Goal: Find specific page/section: Find specific page/section

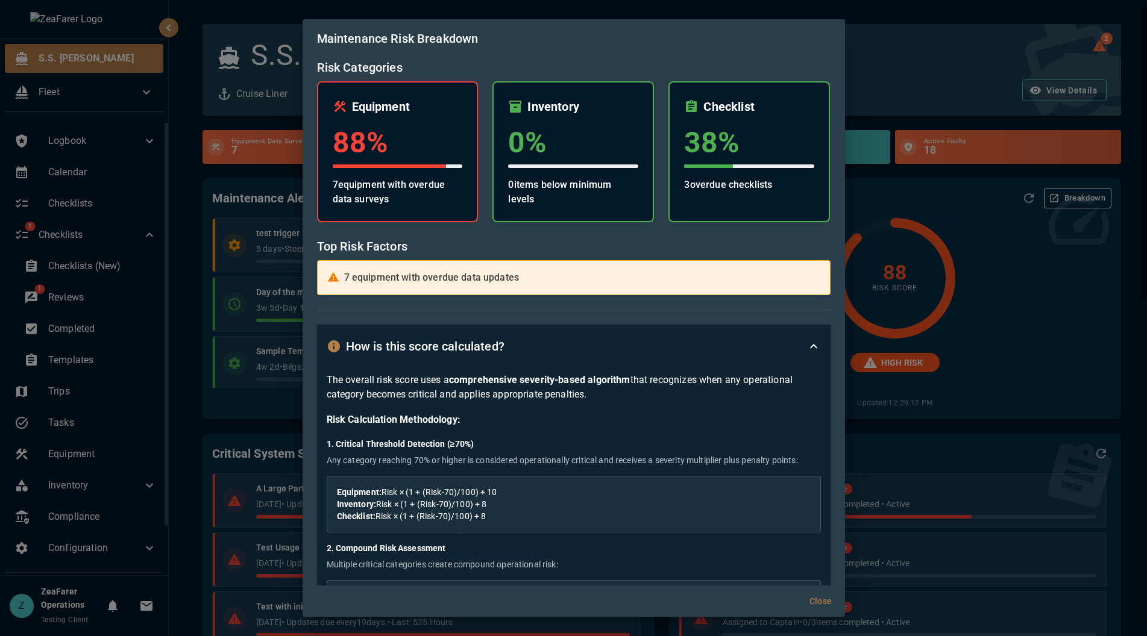
click at [1061, 345] on div "Maintenance Risk Breakdown Risk Categories Equipment 88 % 7 equipment with over…" at bounding box center [573, 318] width 1147 height 636
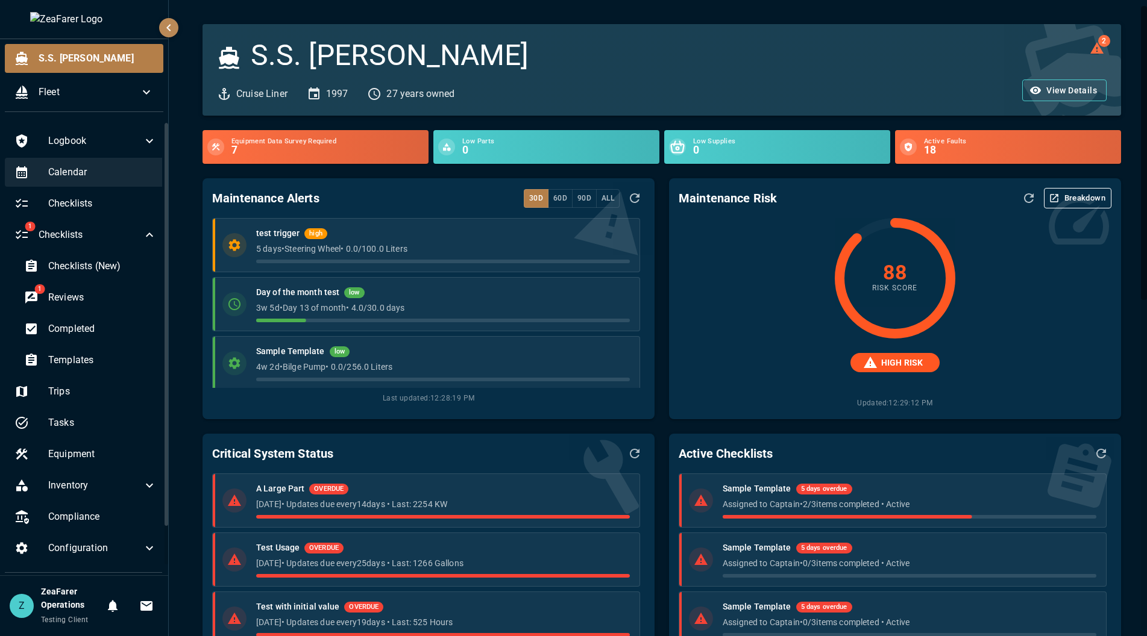
click at [125, 173] on span "Calendar" at bounding box center [102, 172] width 108 height 14
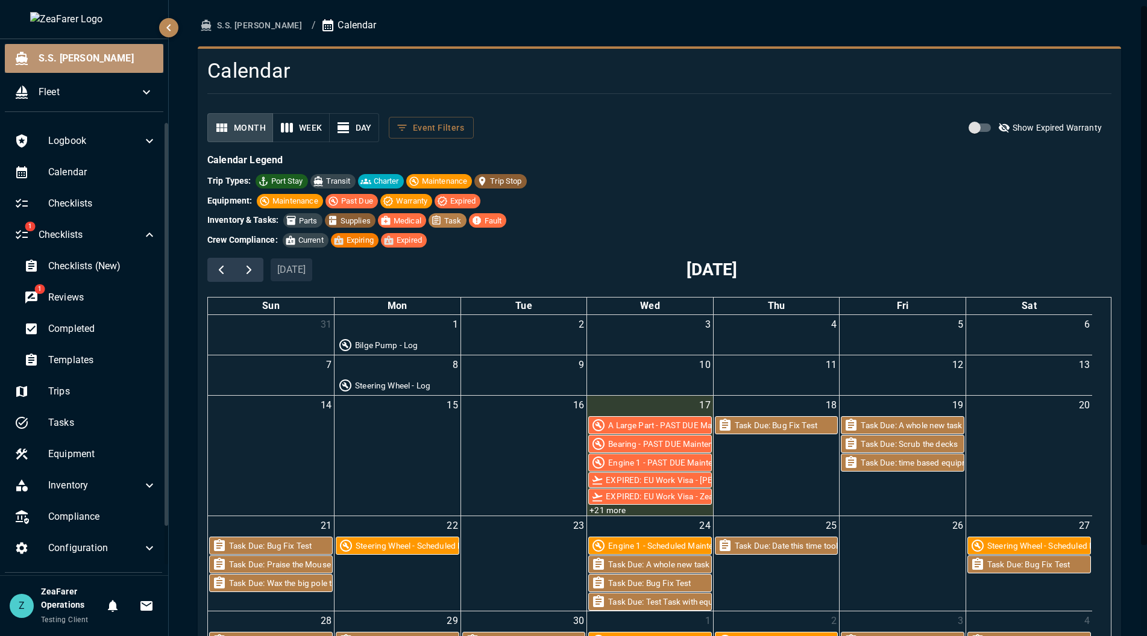
click at [87, 58] on span "S.S. [PERSON_NAME]" at bounding box center [96, 58] width 115 height 14
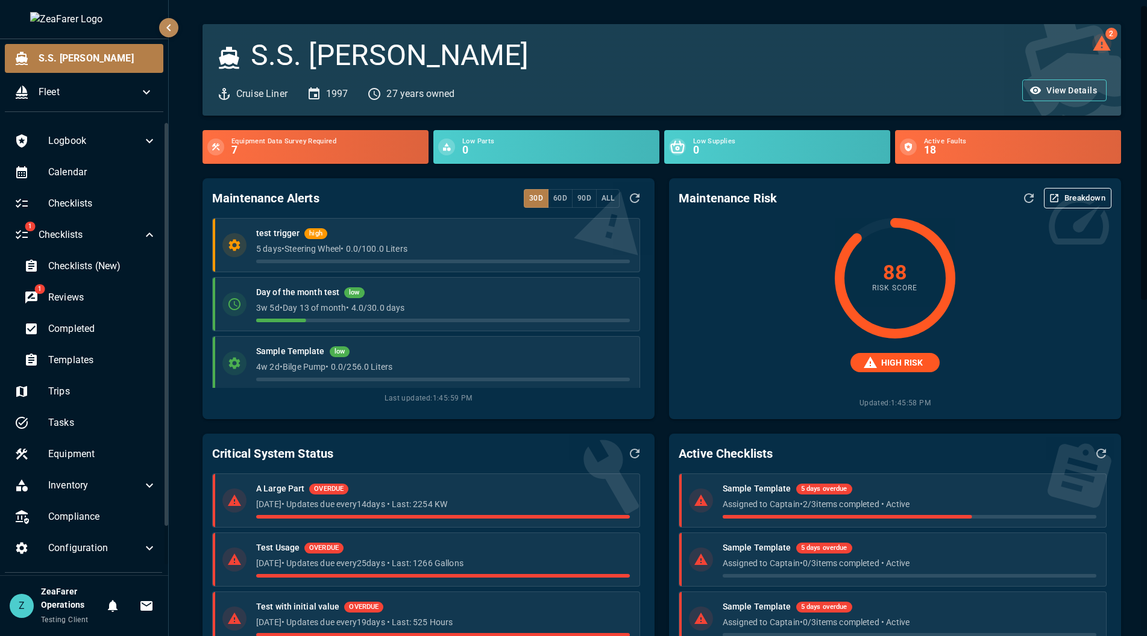
click at [1099, 45] on icon "2 log alerts" at bounding box center [1101, 43] width 19 height 19
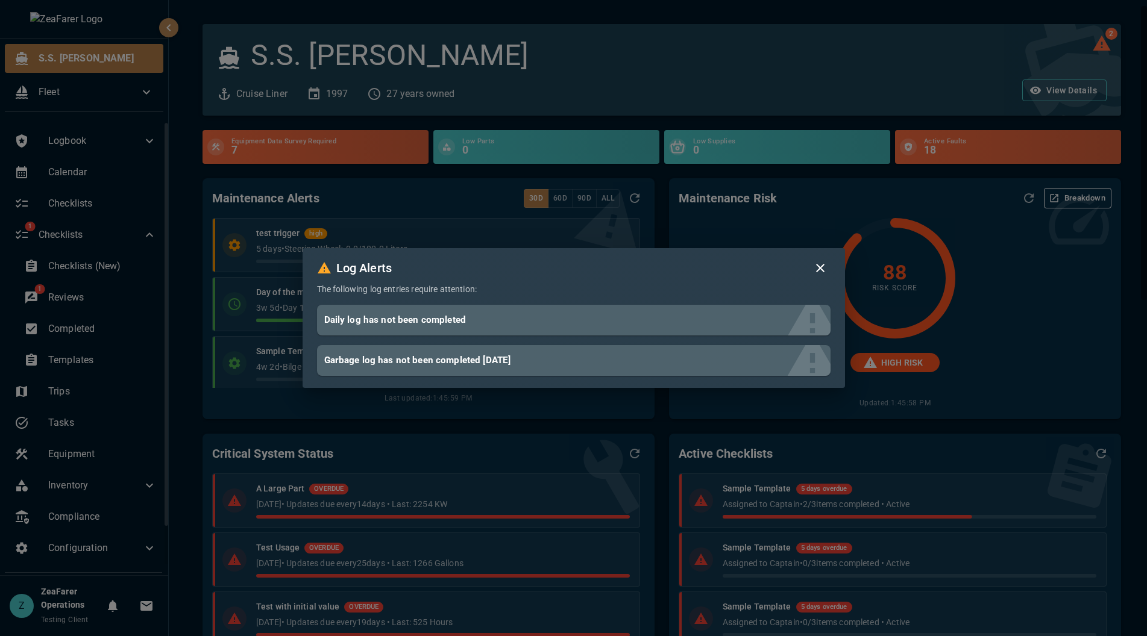
click at [853, 39] on div "Log Alerts The following log entries require attention: Daily log has not been …" at bounding box center [573, 318] width 1147 height 636
